Goal: Information Seeking & Learning: Check status

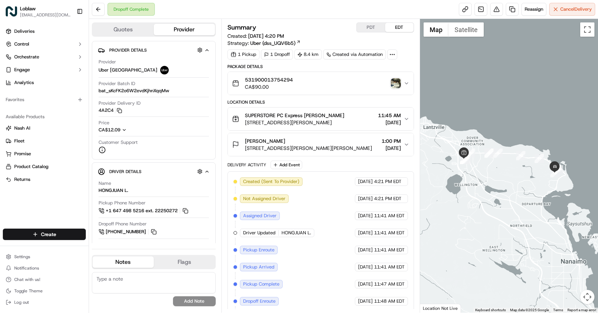
click at [395, 84] on img "button" at bounding box center [396, 83] width 10 height 10
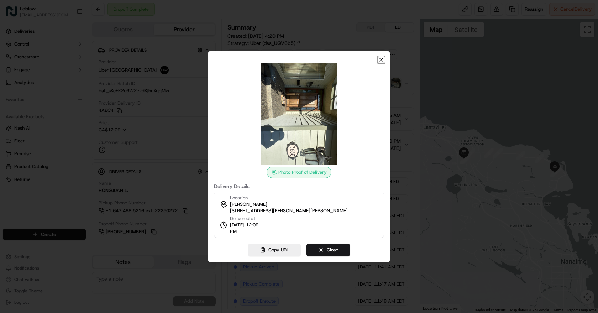
click at [381, 59] on icon "button" at bounding box center [382, 60] width 6 height 6
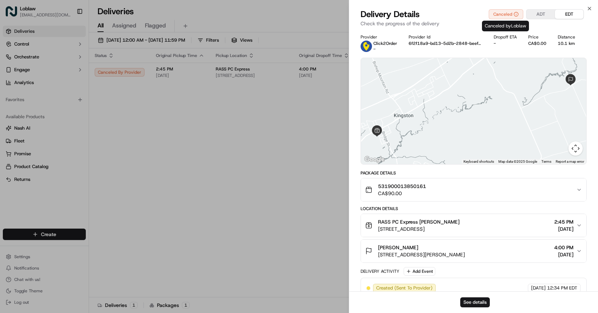
scroll to position [46, 0]
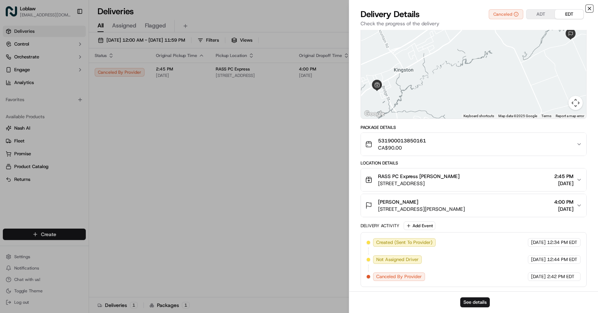
click at [587, 6] on icon "button" at bounding box center [590, 9] width 6 height 6
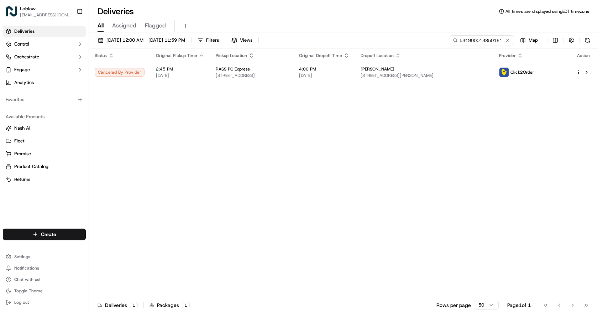
click at [14, 9] on img "button" at bounding box center [11, 11] width 11 height 11
click at [9, 10] on img "button" at bounding box center [11, 11] width 11 height 11
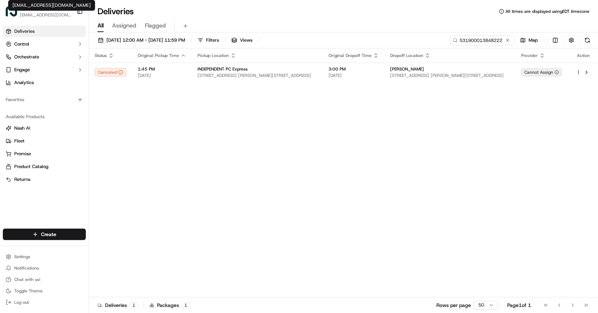
click at [27, 12] on body "Loblaw [EMAIL_ADDRESS][DOMAIN_NAME] Toggle Sidebar Deliveries Control Orchestra…" at bounding box center [299, 156] width 598 height 313
click at [27, 12] on span "[EMAIL_ADDRESS][DOMAIN_NAME]" at bounding box center [45, 15] width 51 height 6
